Goal: Task Accomplishment & Management: Use online tool/utility

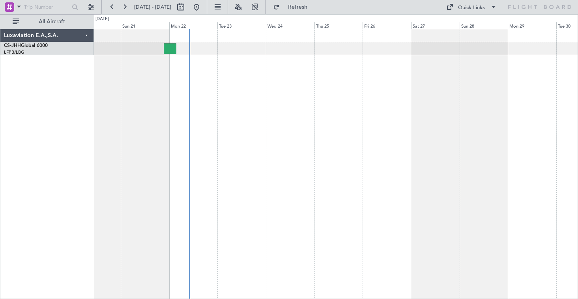
click at [348, 69] on div "Planned Maint [GEOGRAPHIC_DATA] ([GEOGRAPHIC_DATA]) Owner" at bounding box center [336, 164] width 484 height 270
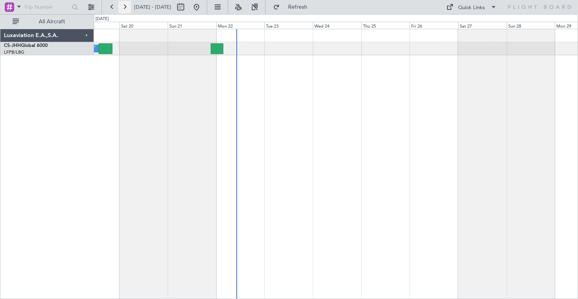
click at [127, 6] on button at bounding box center [124, 7] width 13 height 13
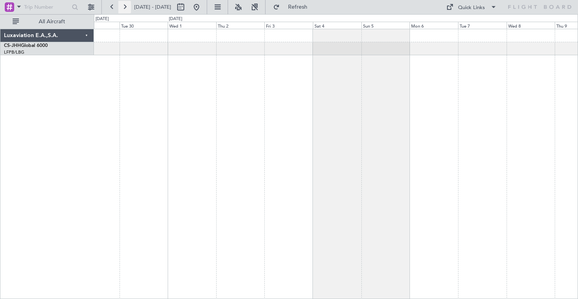
click at [127, 6] on button at bounding box center [124, 7] width 13 height 13
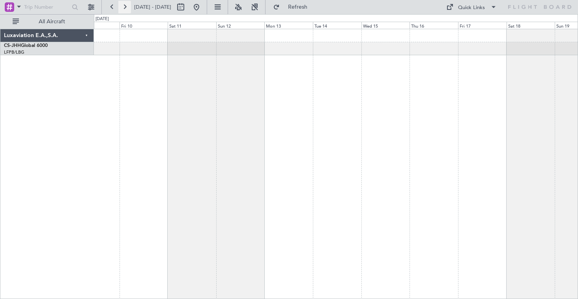
click at [127, 6] on button at bounding box center [124, 7] width 13 height 13
